Goal: Transaction & Acquisition: Purchase product/service

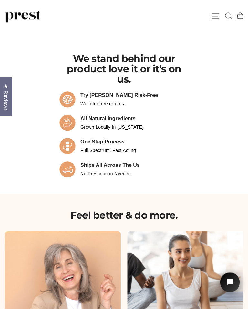
scroll to position [584, 0]
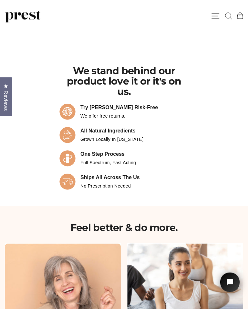
click at [228, 13] on icon at bounding box center [229, 16] width 10 height 10
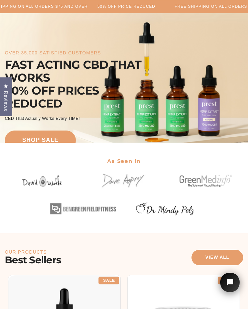
scroll to position [498, 0]
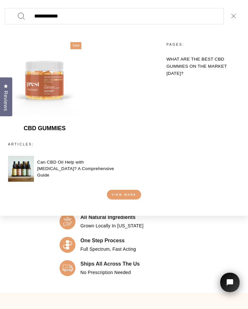
type input "**********"
click at [21, 16] on button "Search" at bounding box center [21, 16] width 19 height 16
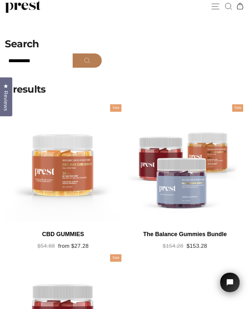
scroll to position [8, 0]
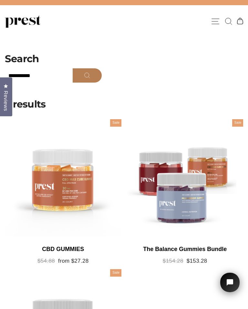
click at [54, 193] on div at bounding box center [63, 177] width 117 height 117
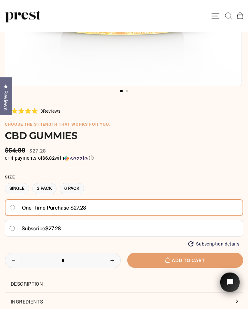
scroll to position [181, 0]
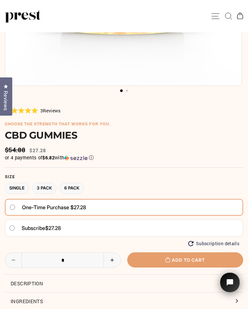
click at [80, 186] on label "6 Pack" at bounding box center [72, 187] width 24 height 11
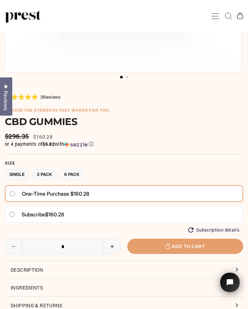
scroll to position [202, 0]
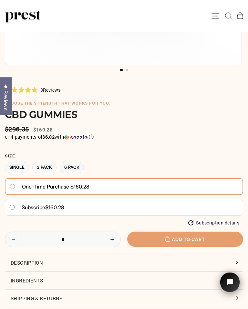
click at [185, 237] on button "Add to cart" at bounding box center [185, 239] width 116 height 15
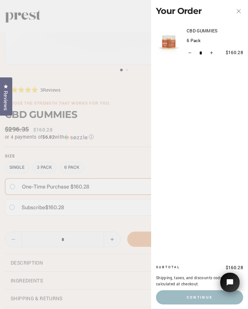
click at [239, 10] on icon "button" at bounding box center [239, 11] width 9 height 9
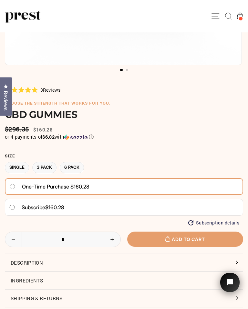
click at [45, 166] on label "3 Pack" at bounding box center [44, 167] width 24 height 11
click at [185, 240] on button "Add to cart" at bounding box center [185, 238] width 116 height 15
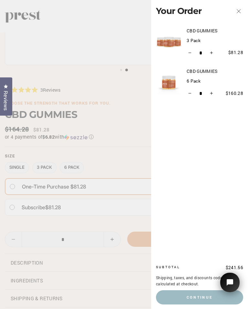
click at [190, 95] on button "−" at bounding box center [190, 93] width 7 height 10
type input "*"
click at [244, 10] on button "Close cart" at bounding box center [239, 11] width 19 height 15
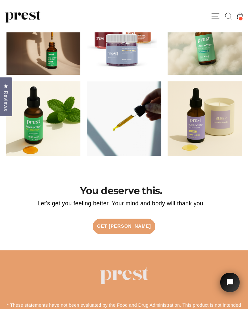
scroll to position [1558, 0]
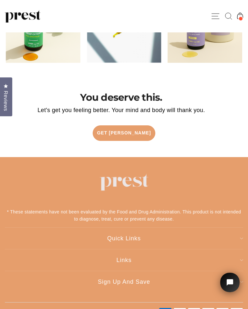
click at [131, 284] on button "Sign up and save" at bounding box center [124, 281] width 239 height 8
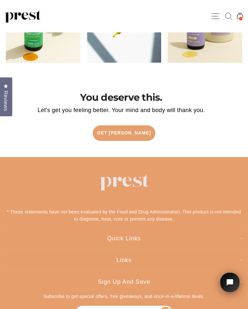
click at [83, 308] on input "Enter your email" at bounding box center [124, 311] width 97 height 13
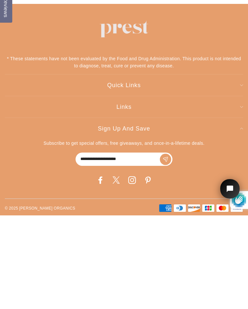
type input "**********"
click at [168, 250] on icon "submit" at bounding box center [166, 253] width 6 height 6
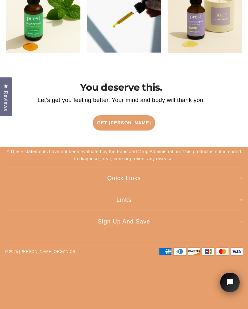
click at [130, 124] on link "Get [PERSON_NAME]" at bounding box center [124, 123] width 62 height 16
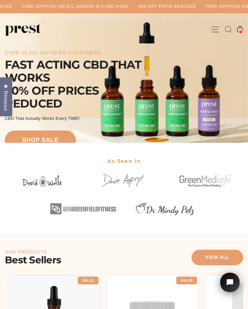
scroll to position [43, 0]
